Goal: Information Seeking & Learning: Learn about a topic

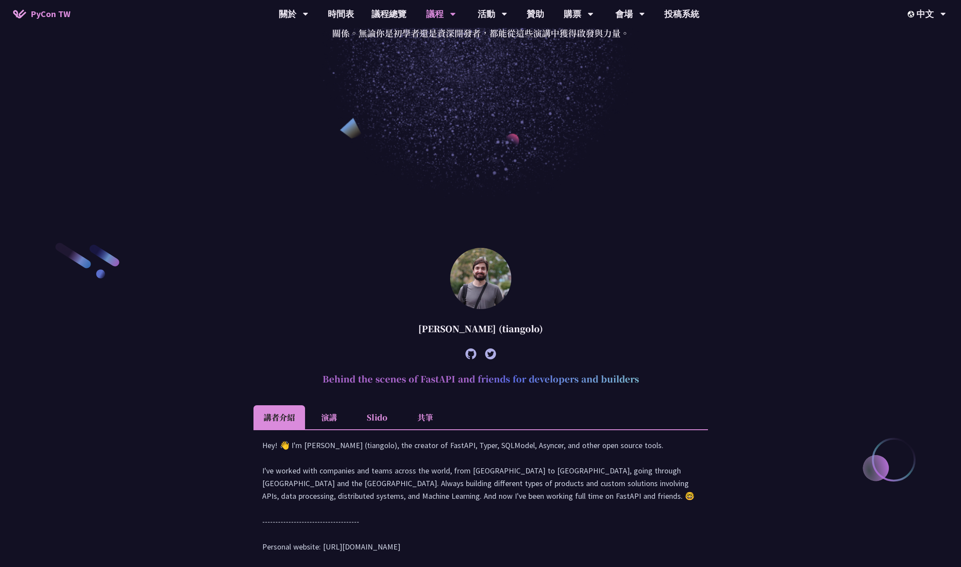
scroll to position [345, 0]
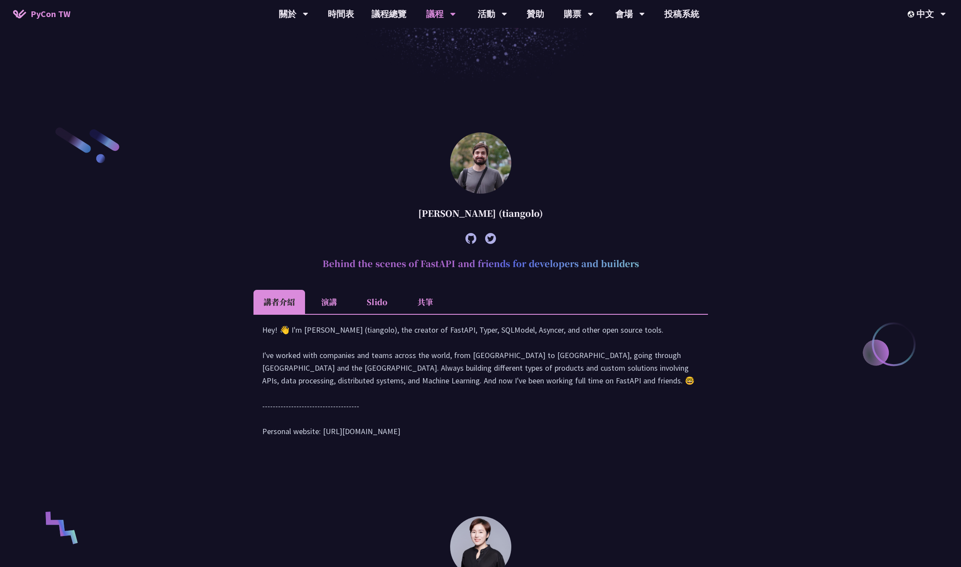
click at [422, 301] on li "共筆" at bounding box center [425, 302] width 48 height 24
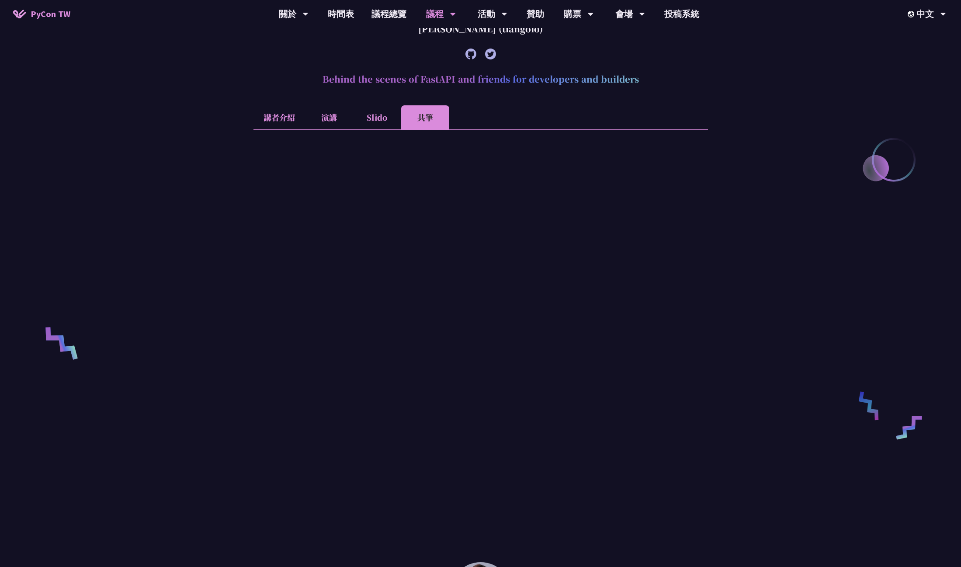
scroll to position [535, 0]
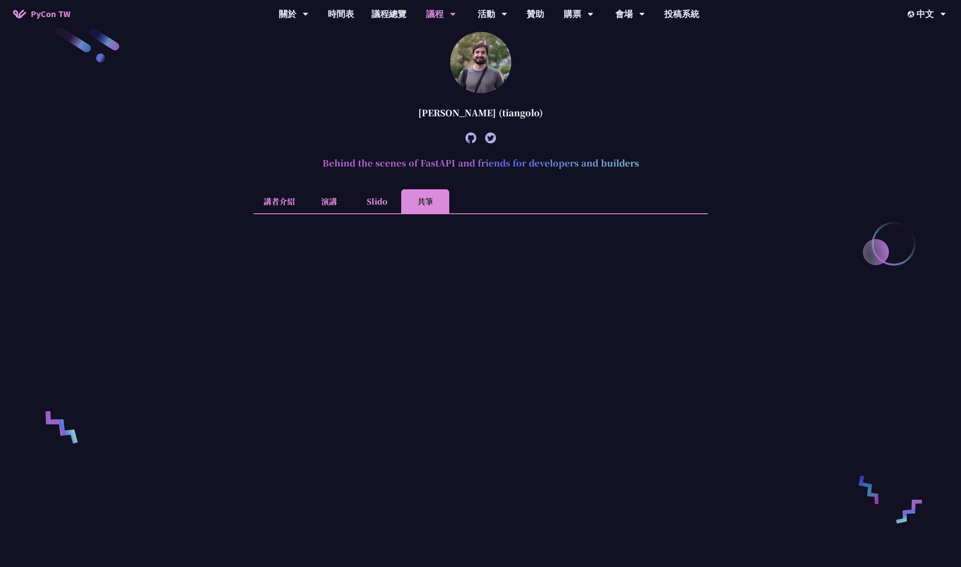
scroll to position [336, 0]
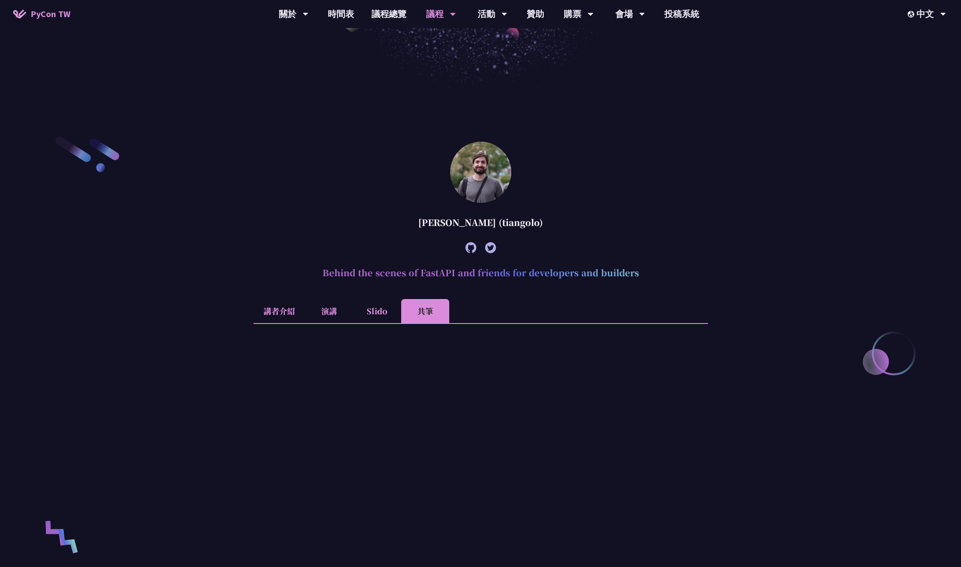
click at [281, 308] on li "講者介紹" at bounding box center [280, 311] width 52 height 24
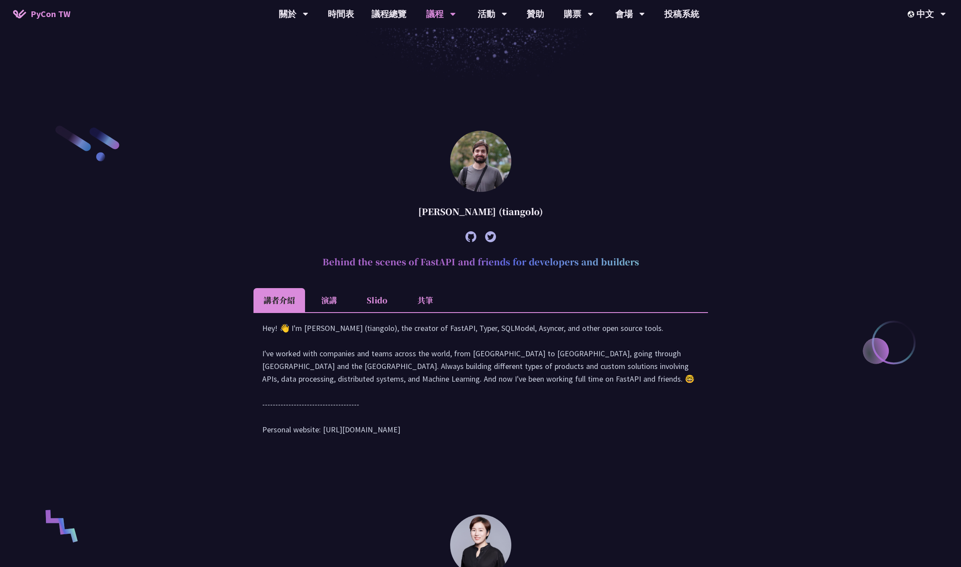
scroll to position [385, 0]
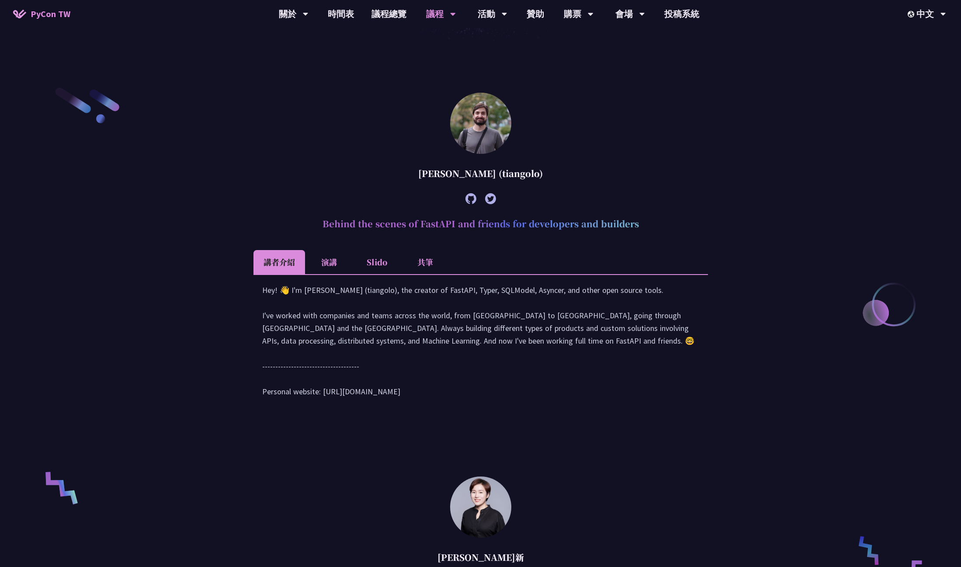
drag, startPoint x: 323, startPoint y: 405, endPoint x: 395, endPoint y: 405, distance: 72.1
click at [395, 405] on div "Hey! 👋 I'm [PERSON_NAME] (tiangolo), the creator of FastAPI, Typer, SQLModel, A…" at bounding box center [480, 345] width 437 height 123
copy div "tps://[DOMAIN_NAME][URL]"
click at [338, 262] on li "演講" at bounding box center [329, 262] width 48 height 24
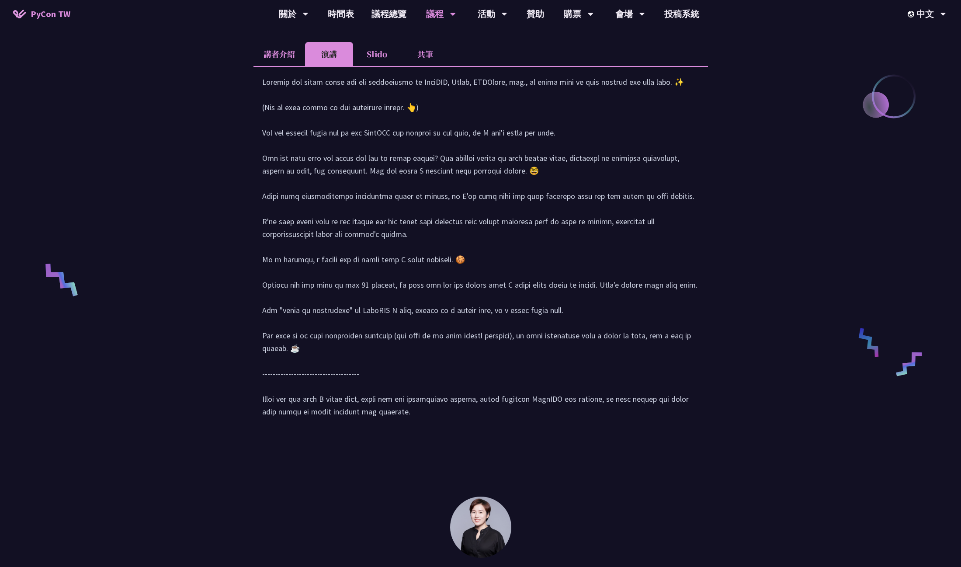
scroll to position [432, 0]
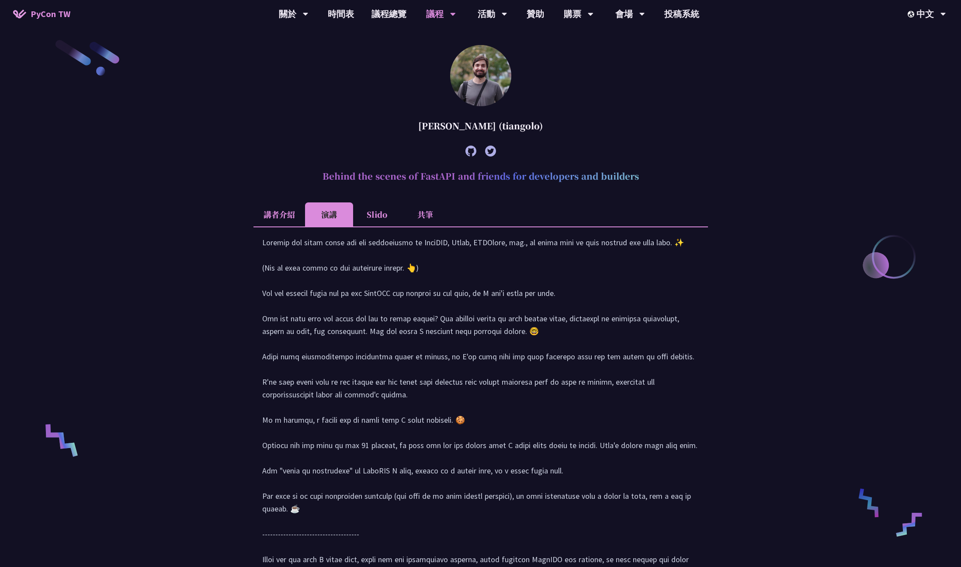
click at [364, 215] on li "Slido" at bounding box center [377, 214] width 48 height 24
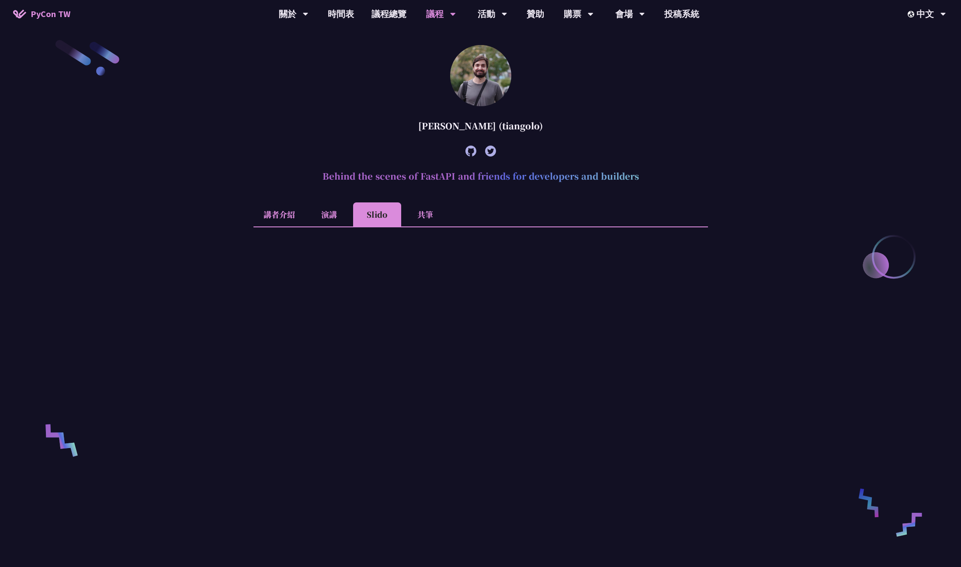
click at [417, 208] on li "共筆" at bounding box center [425, 214] width 48 height 24
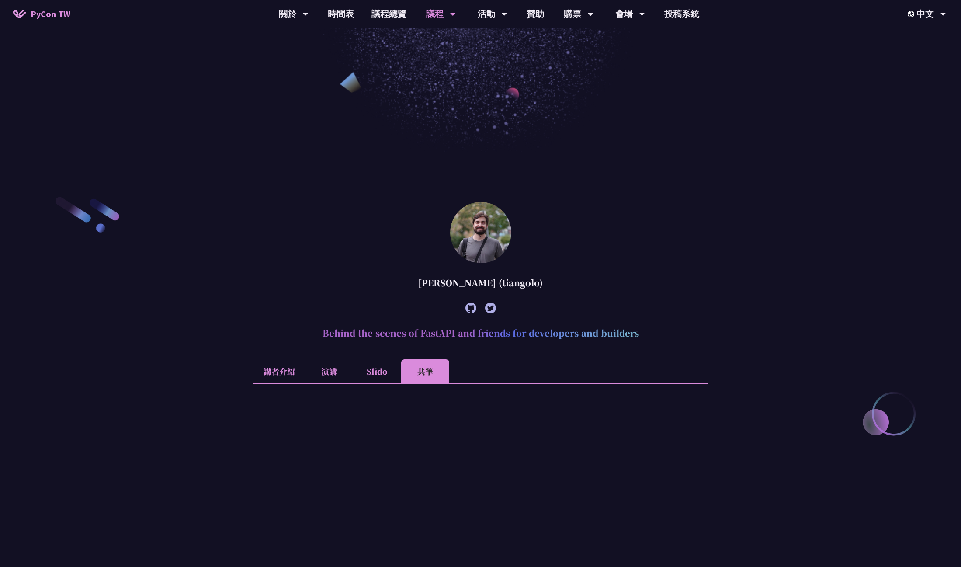
scroll to position [238, 0]
